Goal: Task Accomplishment & Management: Manage account settings

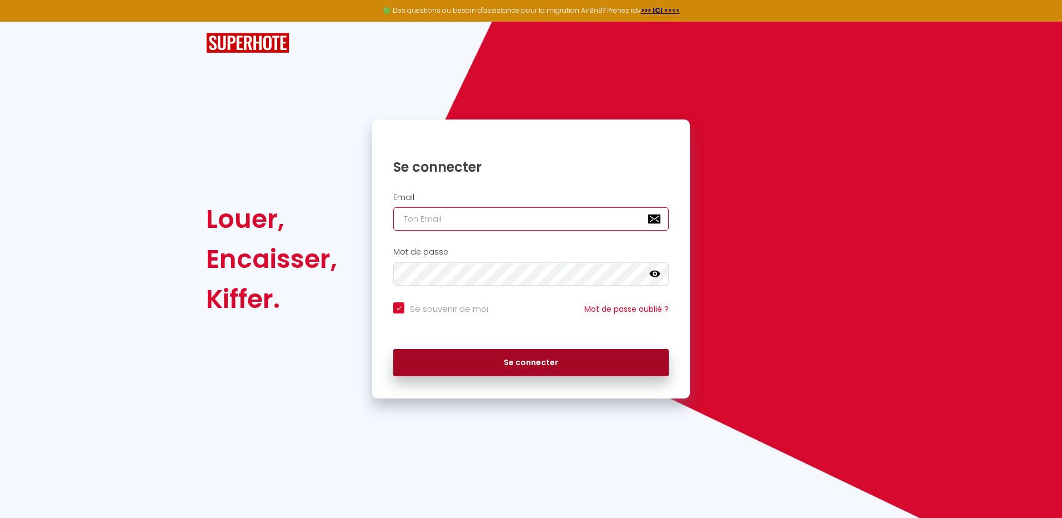
type input "[EMAIL_ADDRESS][DOMAIN_NAME]"
click at [519, 359] on button "Se connecter" at bounding box center [530, 363] width 275 height 28
checkbox input "true"
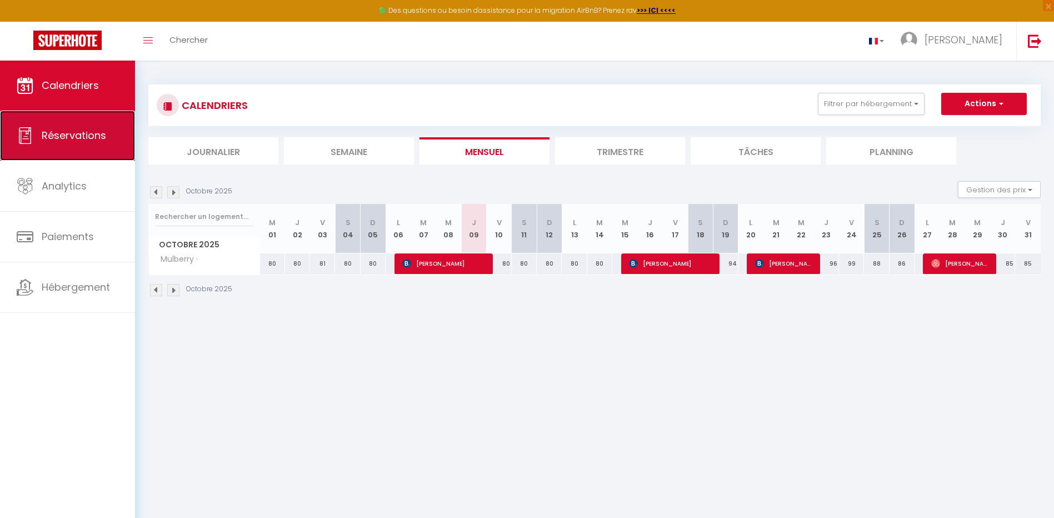
click at [74, 133] on span "Réservations" at bounding box center [74, 135] width 64 height 14
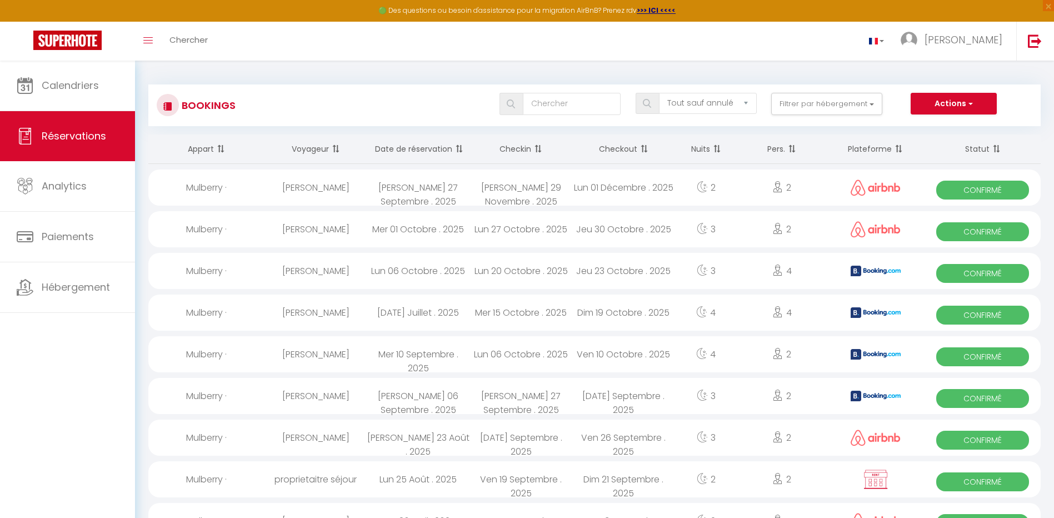
click at [420, 148] on th "Date de réservation" at bounding box center [418, 148] width 103 height 29
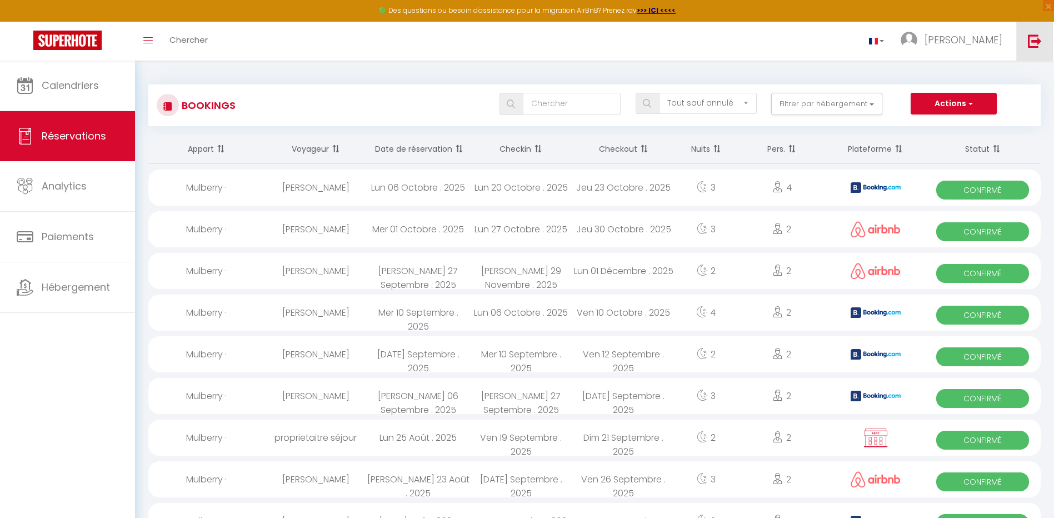
click at [1041, 36] on img at bounding box center [1034, 41] width 14 height 14
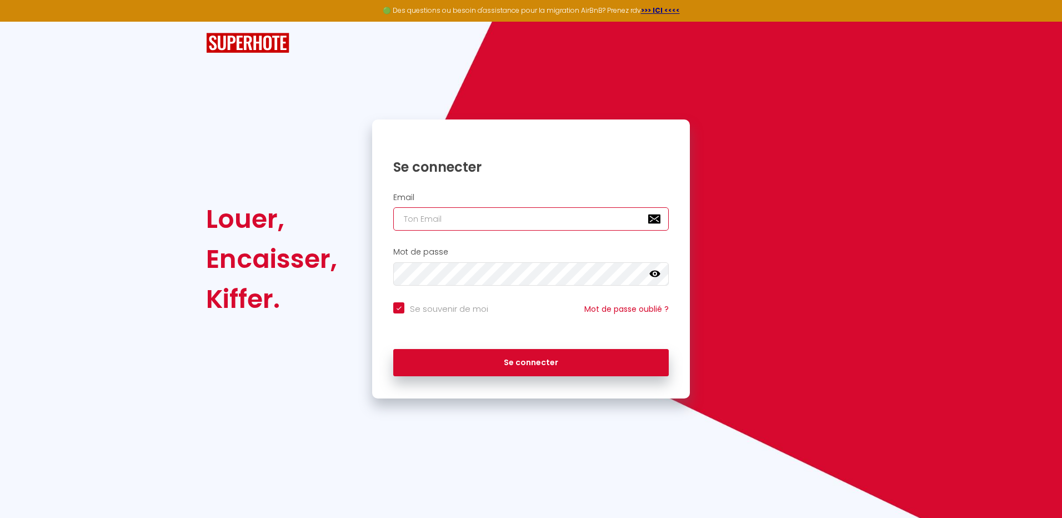
type input "[EMAIL_ADDRESS][DOMAIN_NAME]"
checkbox input "true"
